Goal: Task Accomplishment & Management: Manage account settings

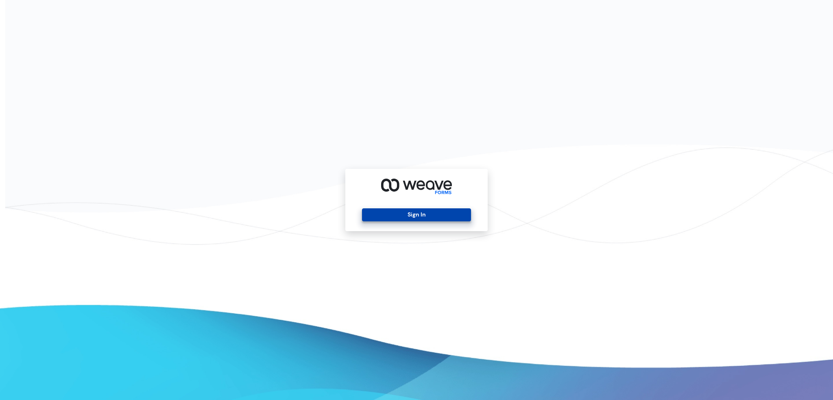
click at [447, 219] on button "Sign In" at bounding box center [416, 214] width 109 height 13
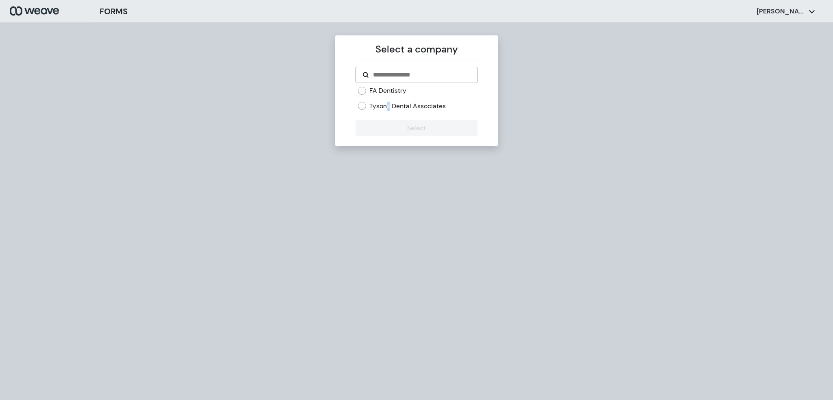
click at [392, 103] on label "Tysons Dental Associates" at bounding box center [407, 106] width 76 height 9
click at [382, 129] on button "Select" at bounding box center [416, 128] width 122 height 16
